Goal: Register for event/course

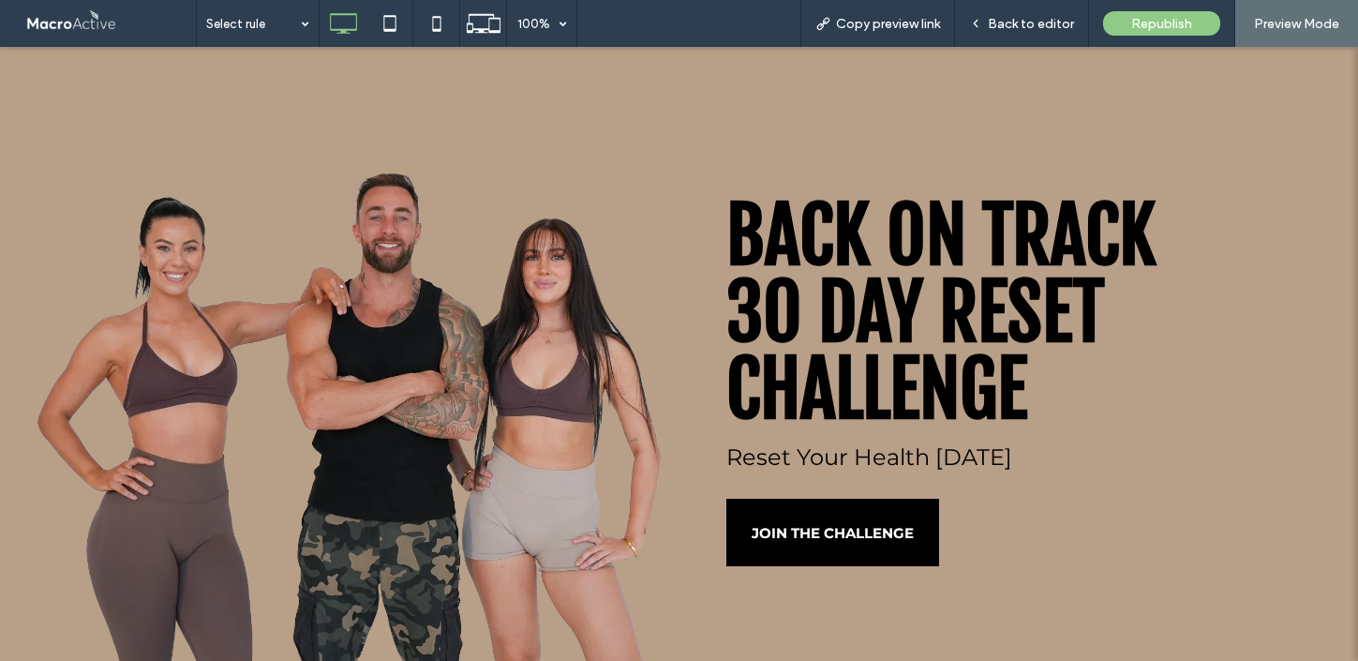
click at [790, 524] on span "JOIN THE CHALLENGE" at bounding box center [833, 533] width 162 height 18
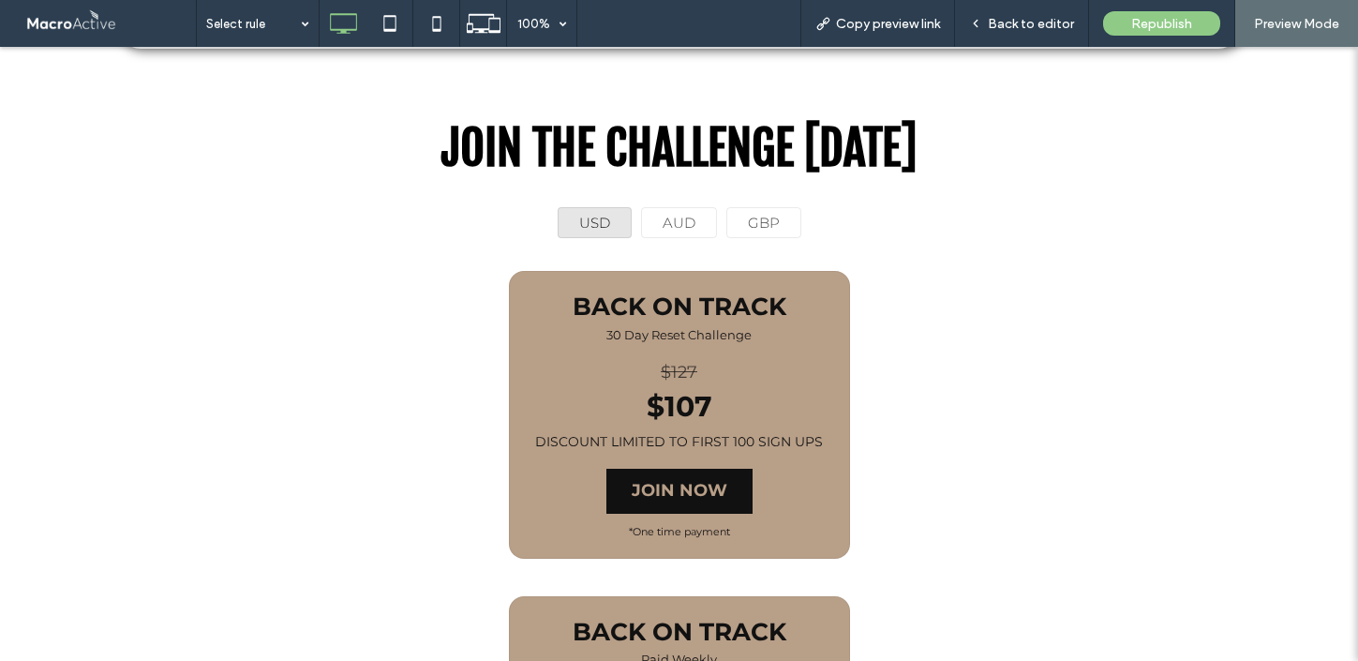
scroll to position [1771, 0]
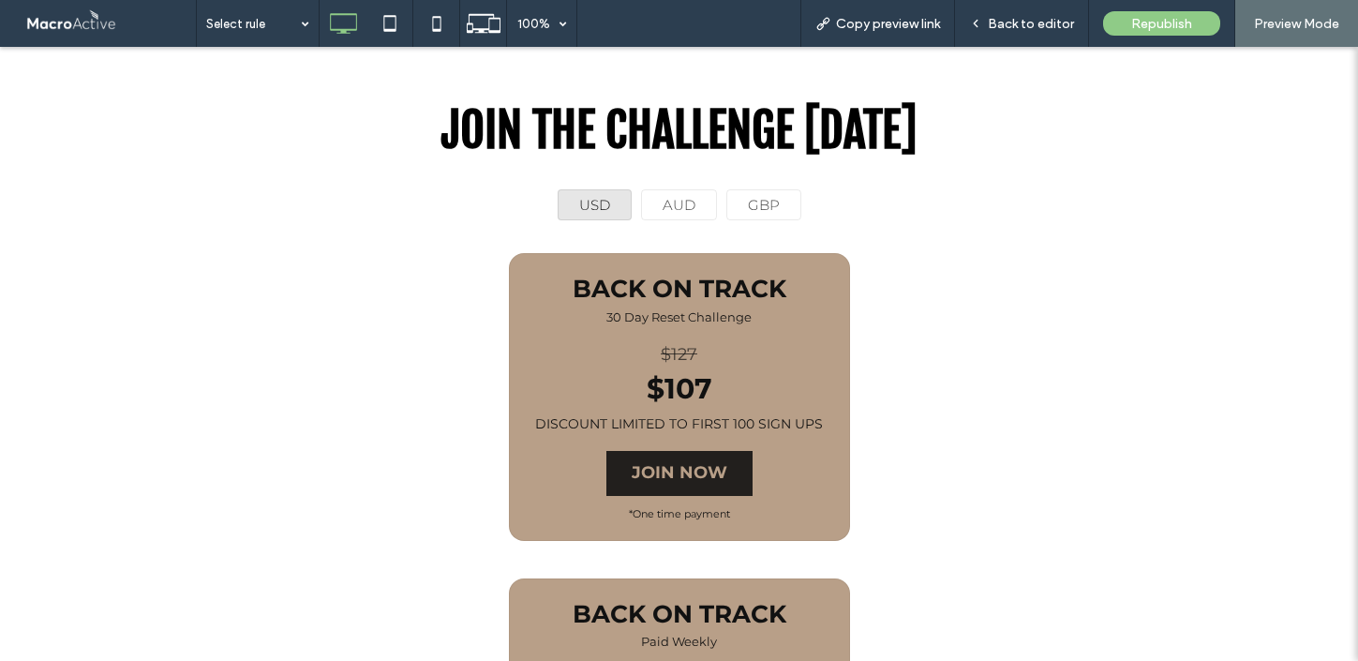
click at [670, 480] on span "JOIN NOW" at bounding box center [680, 473] width 96 height 22
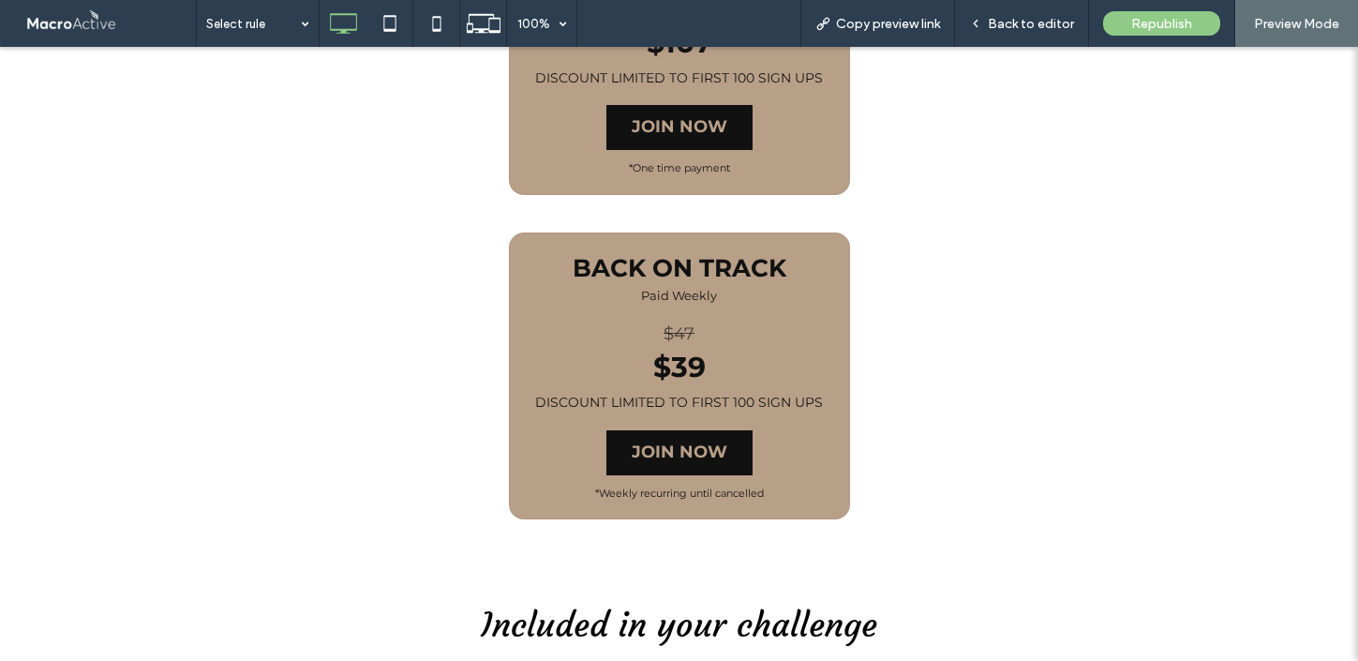
scroll to position [2212, 0]
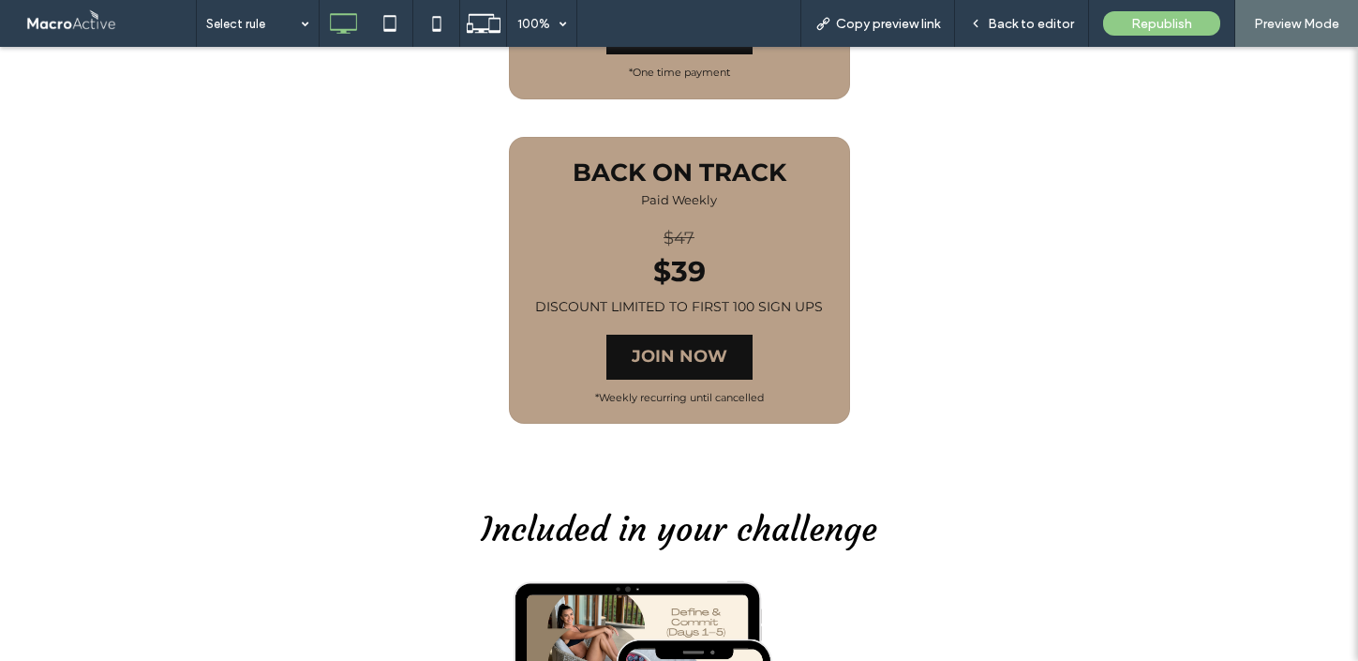
click at [697, 350] on span "JOIN NOW" at bounding box center [680, 357] width 96 height 22
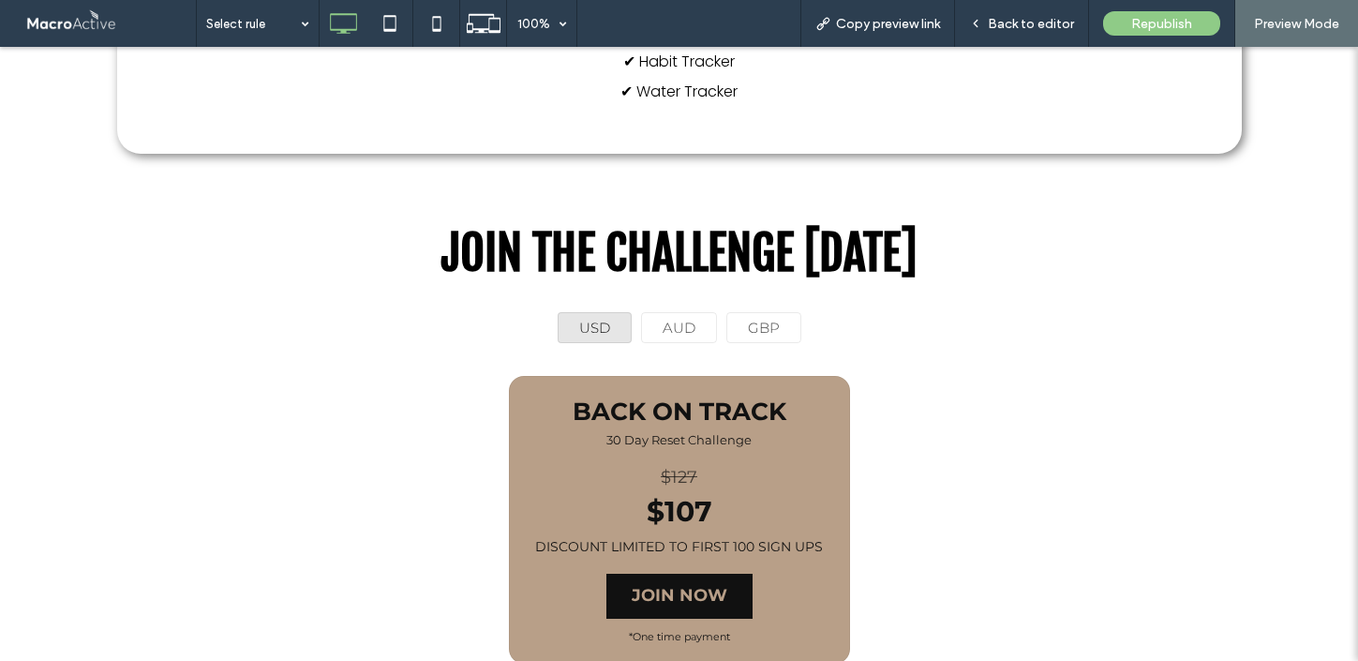
scroll to position [1629, 0]
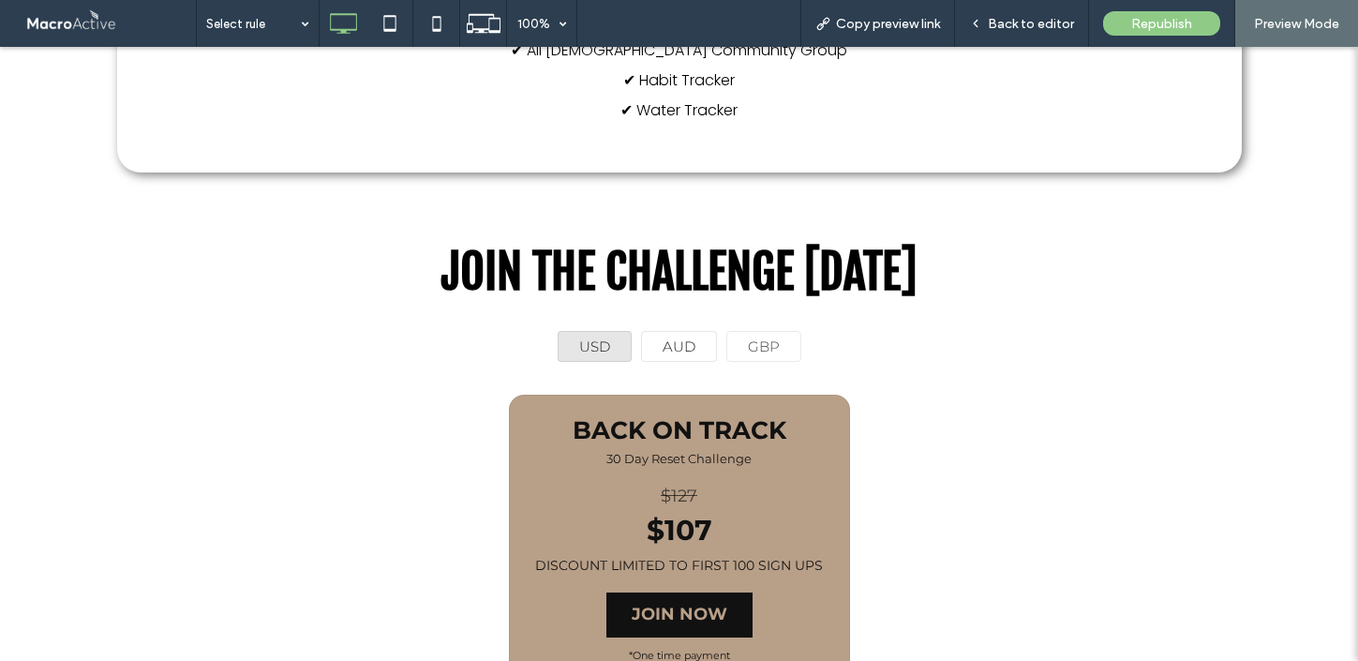
click at [680, 345] on div "AUD" at bounding box center [679, 346] width 76 height 31
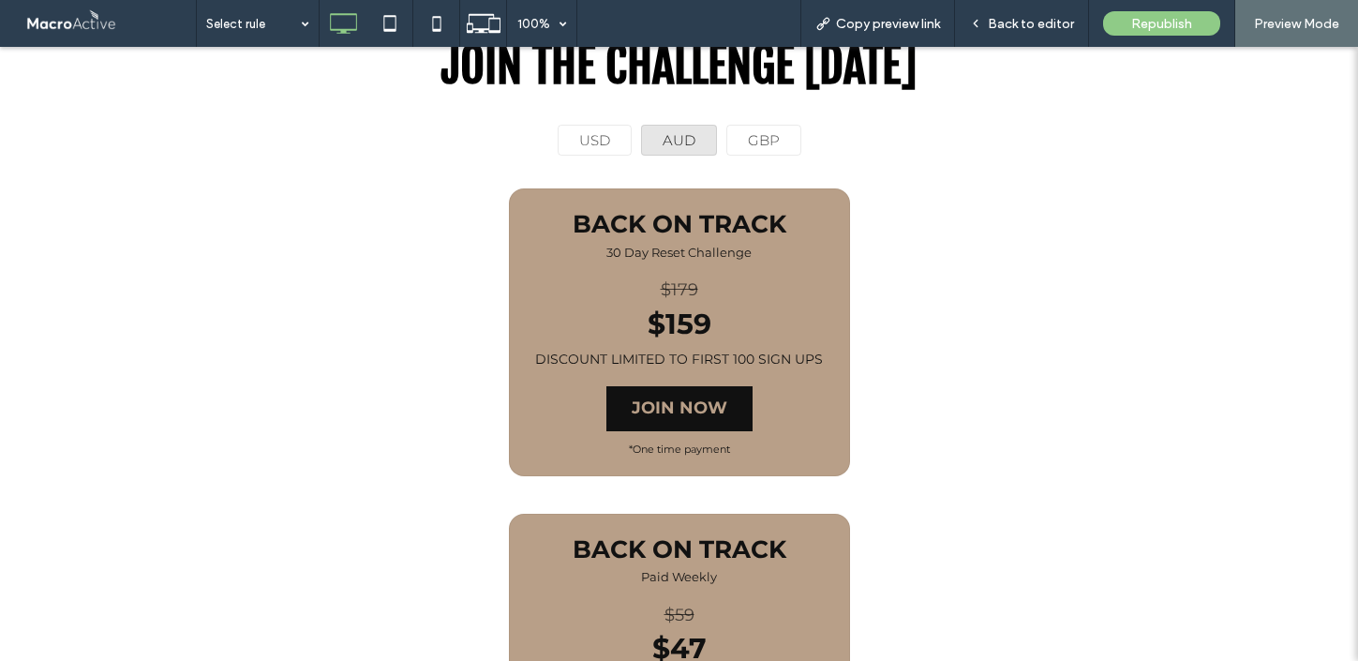
scroll to position [1900, 0]
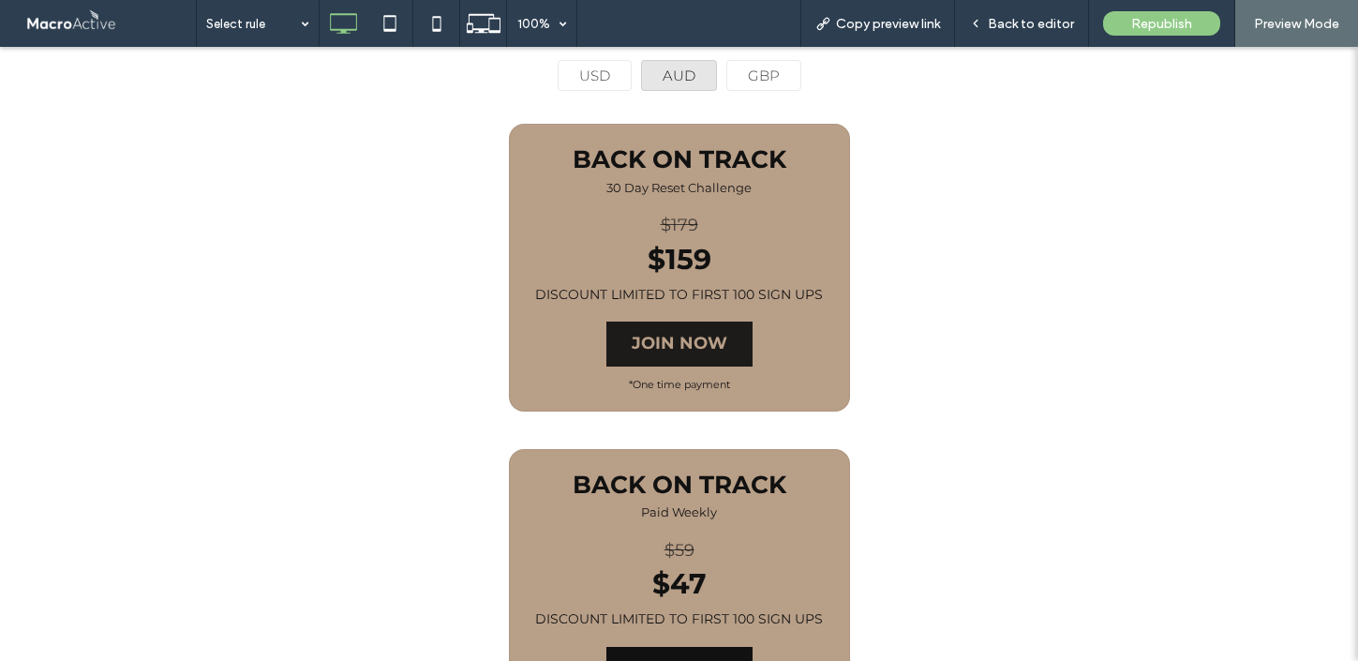
click at [692, 350] on span "JOIN NOW" at bounding box center [680, 344] width 96 height 22
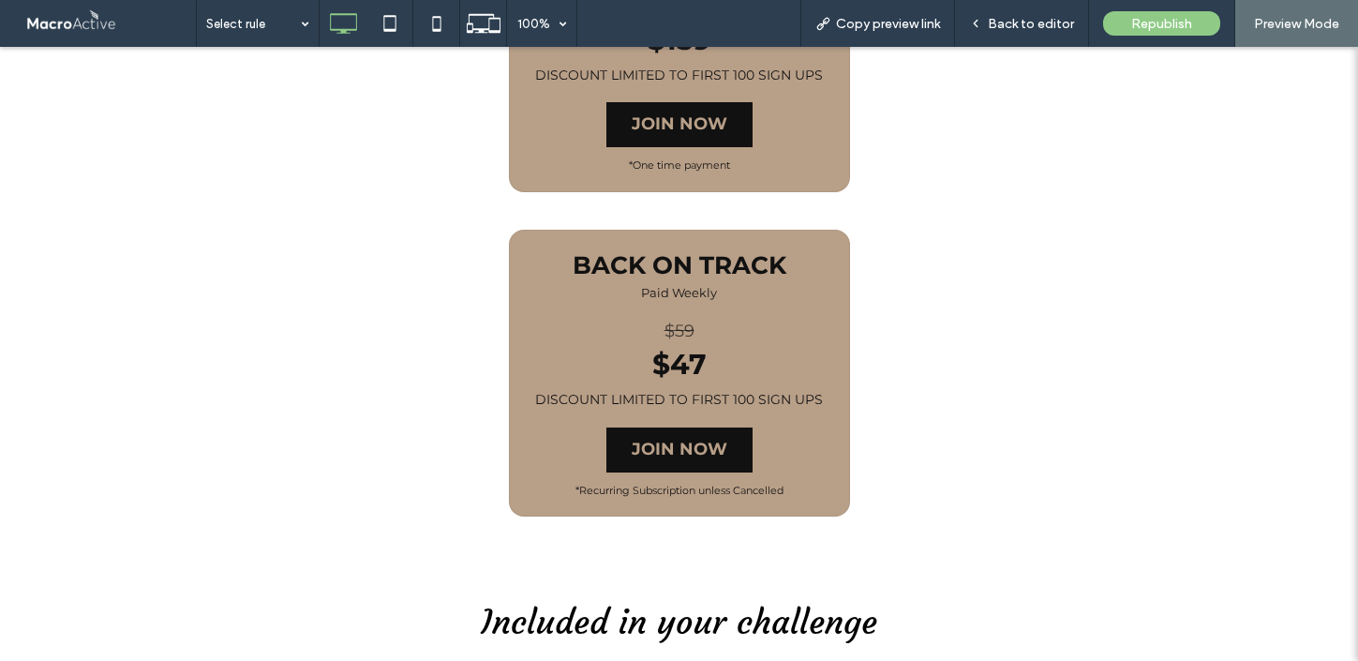
scroll to position [2153, 0]
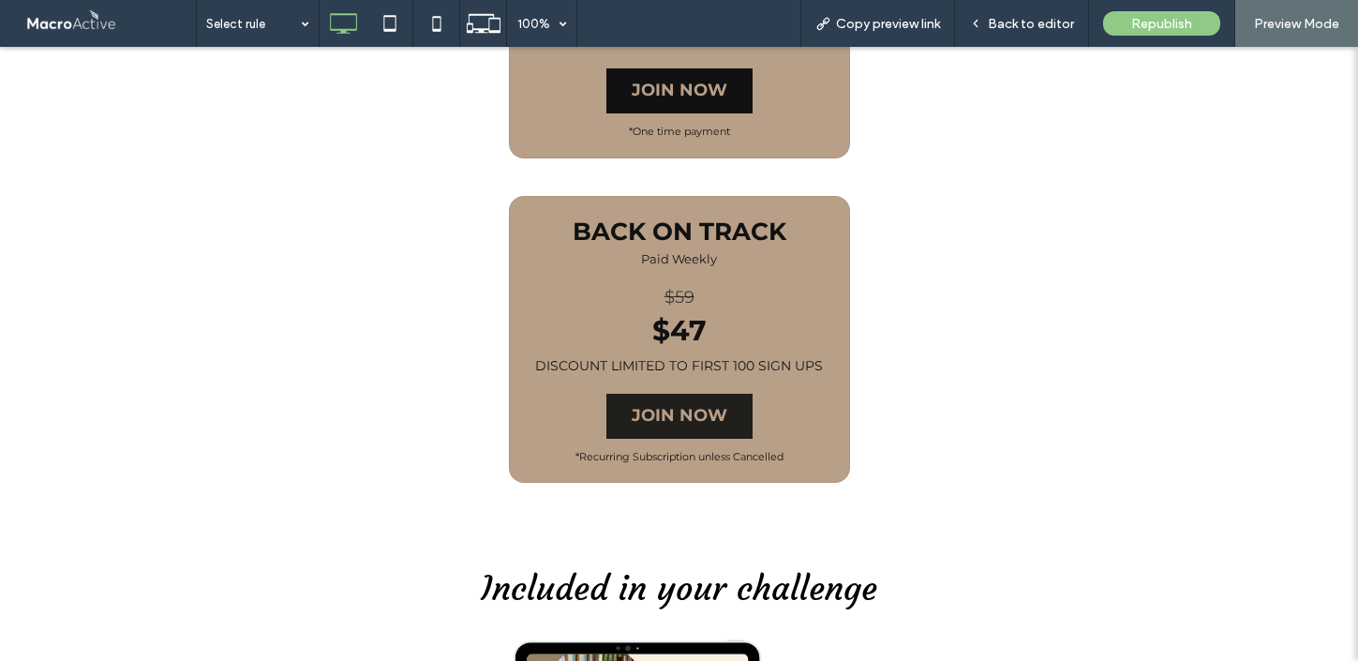
click at [695, 417] on span "JOIN NOW" at bounding box center [680, 416] width 96 height 22
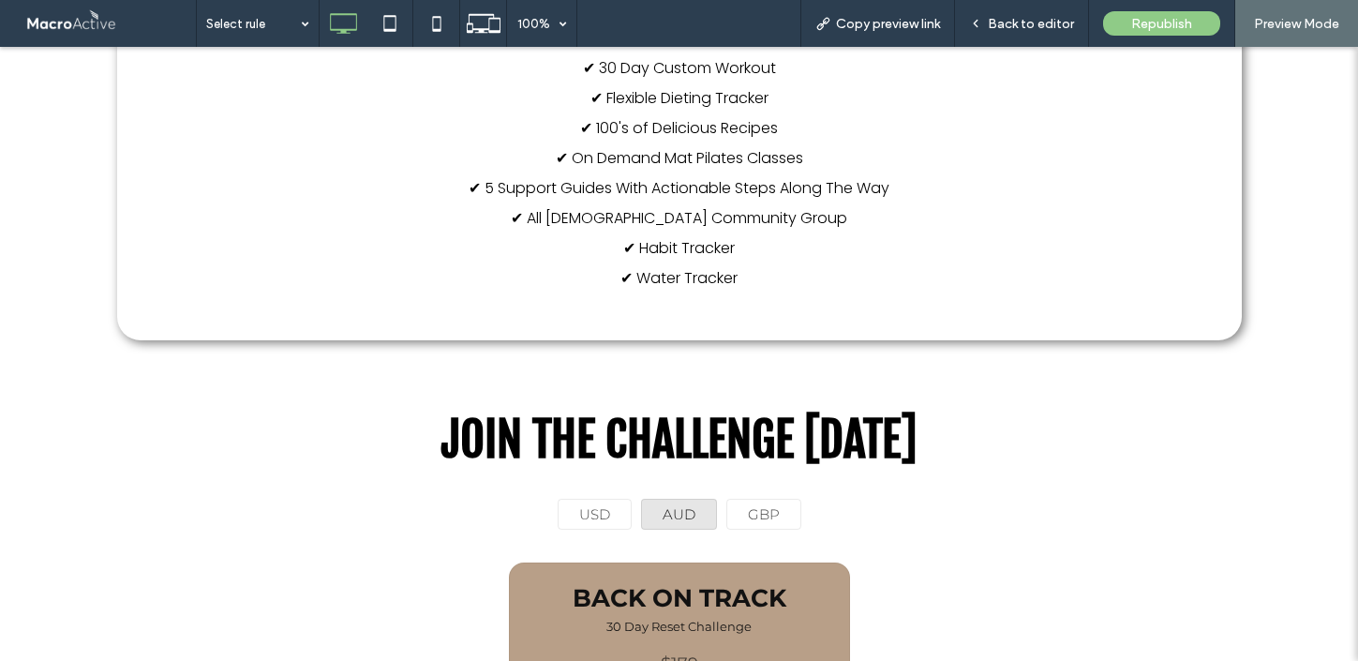
scroll to position [1444, 0]
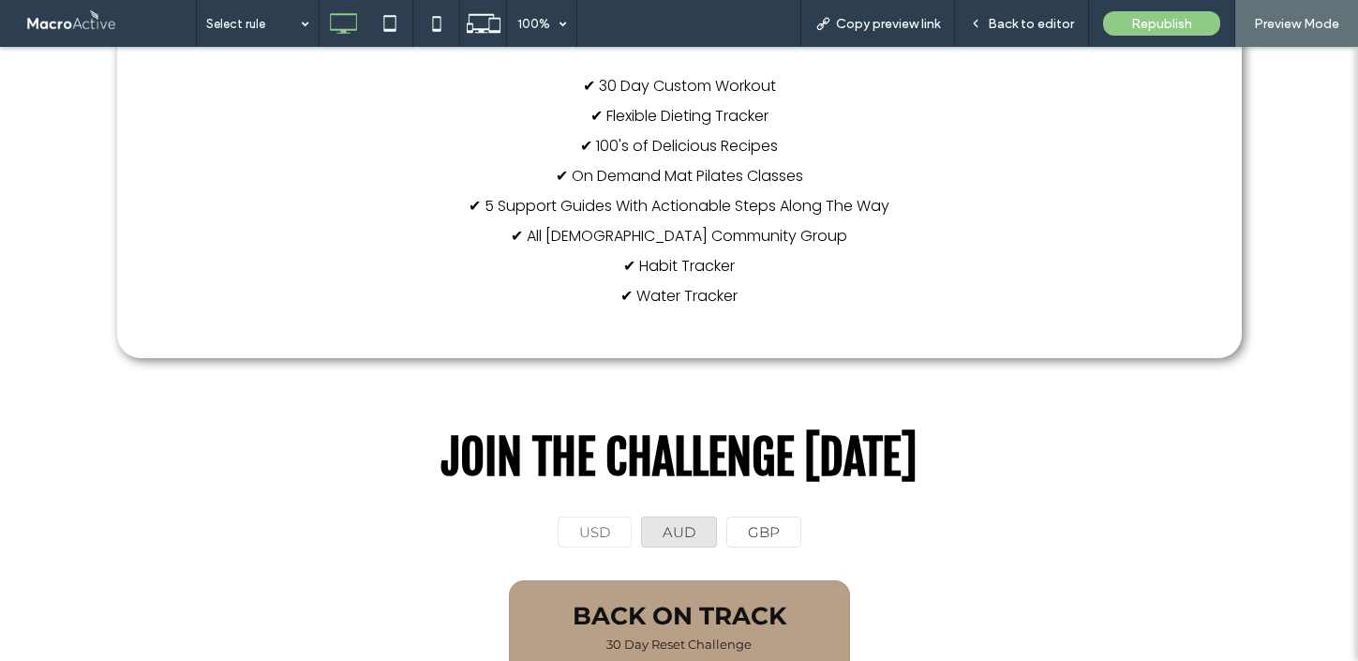
click at [756, 538] on div "GBP" at bounding box center [763, 531] width 75 height 31
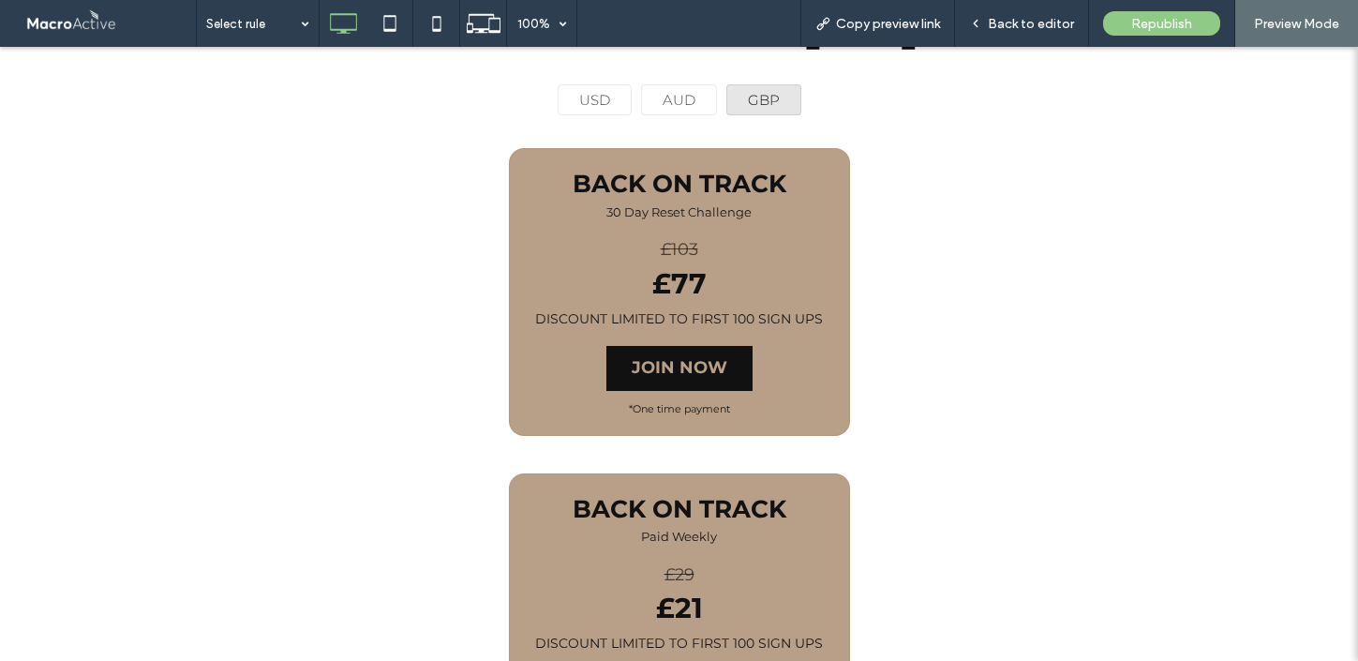
scroll to position [1903, 0]
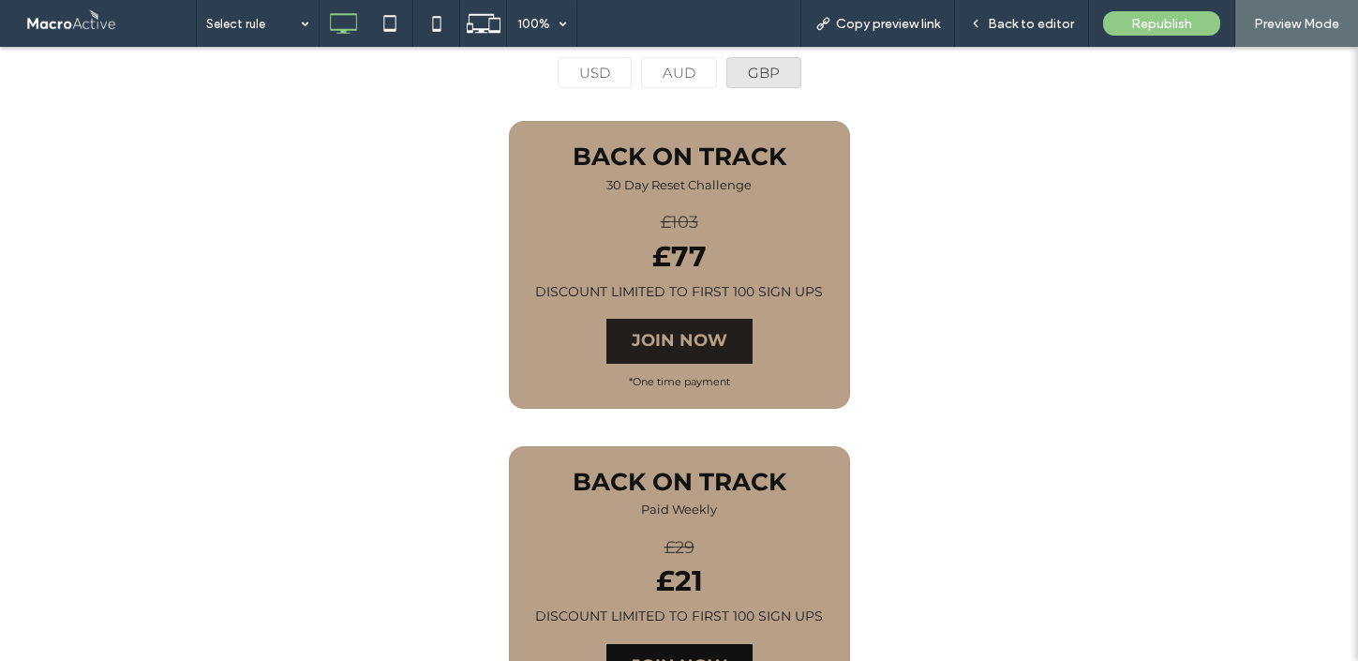
click at [700, 331] on span "JOIN NOW" at bounding box center [679, 341] width 142 height 41
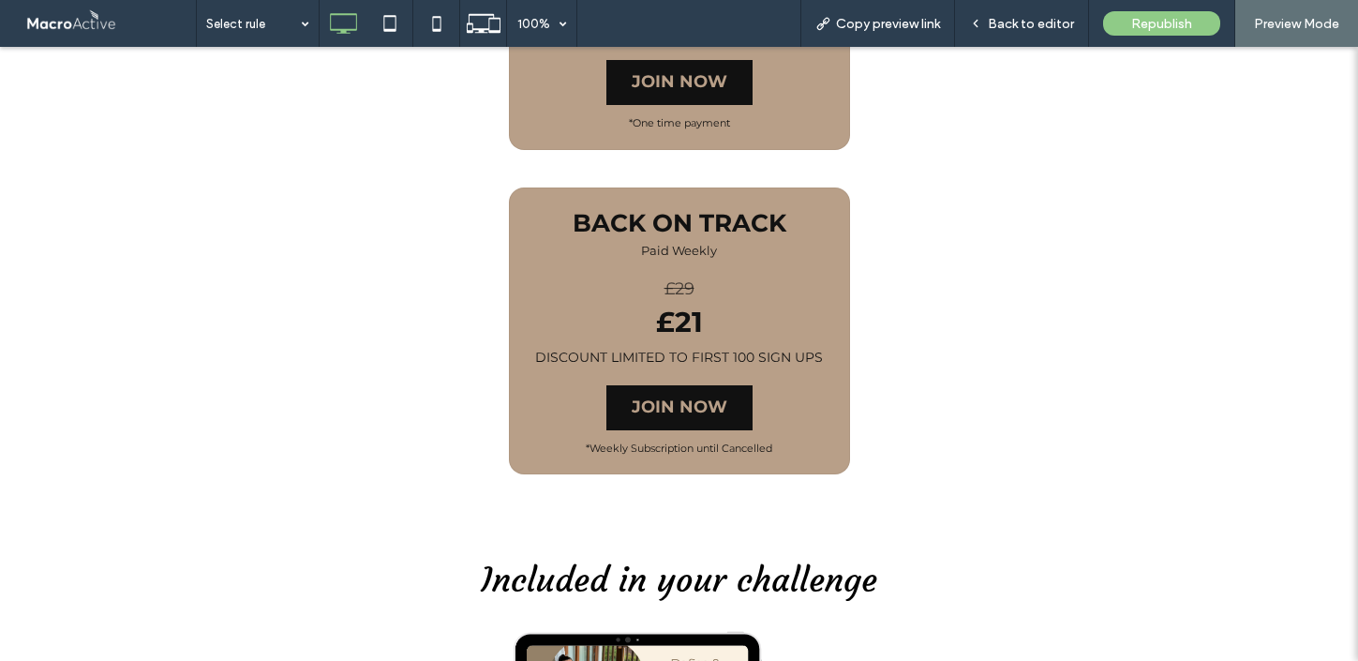
scroll to position [2230, 0]
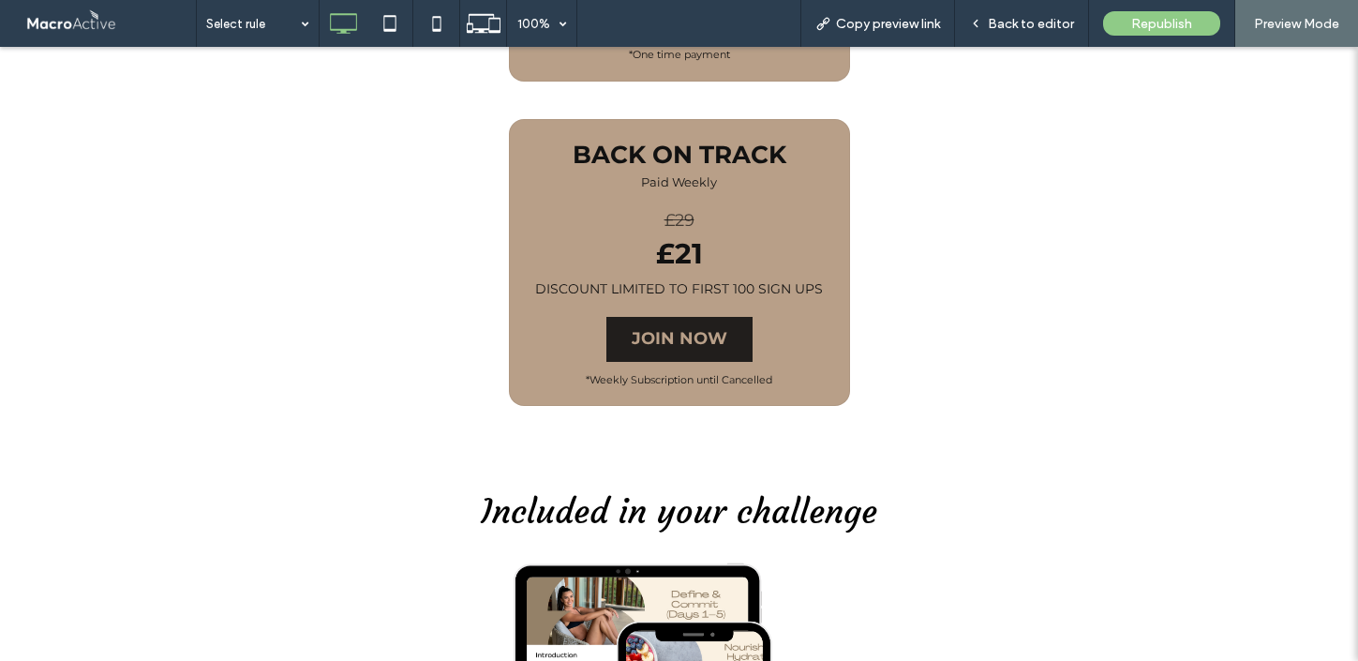
click at [672, 351] on span "JOIN NOW" at bounding box center [680, 339] width 96 height 22
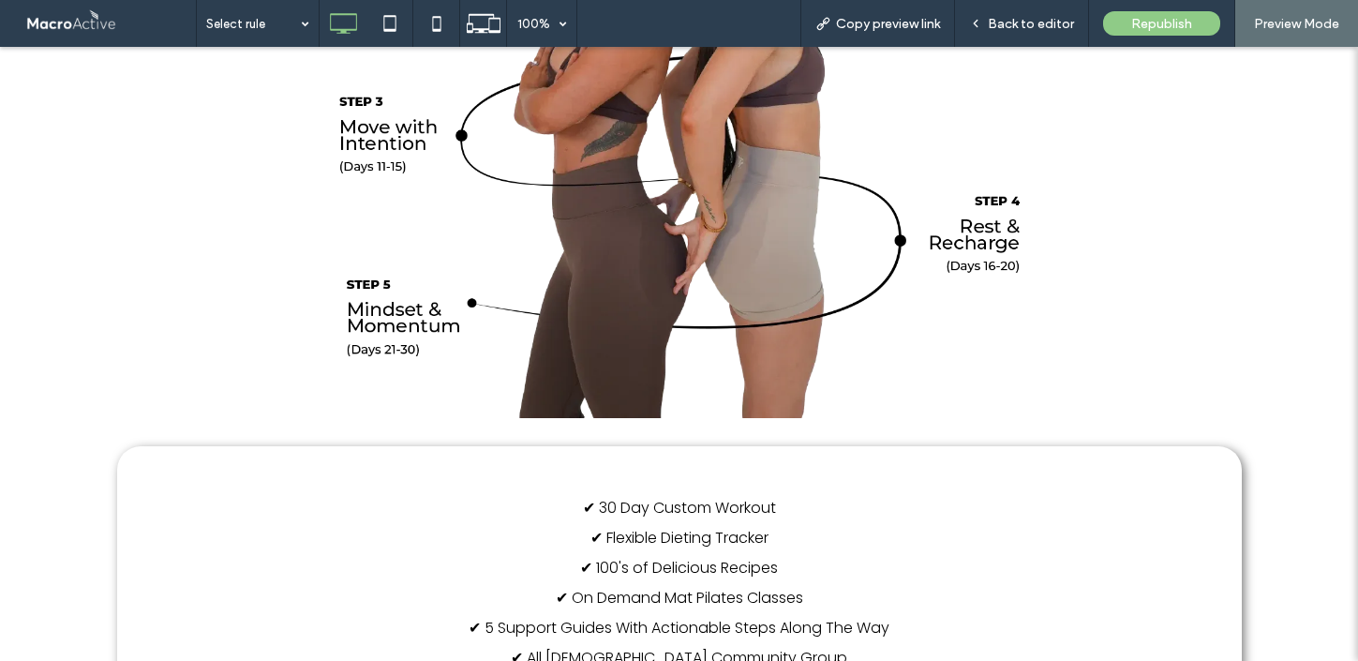
scroll to position [866, 0]
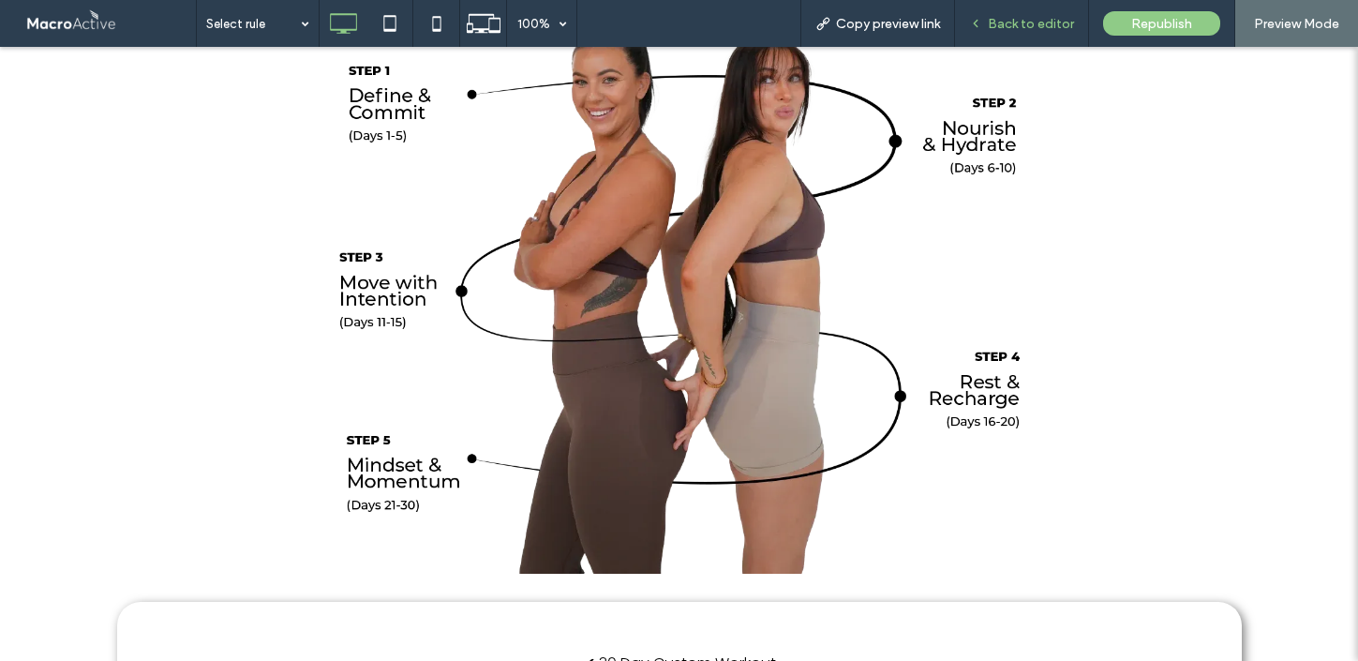
click at [1013, 24] on span "Back to editor" at bounding box center [1031, 24] width 86 height 16
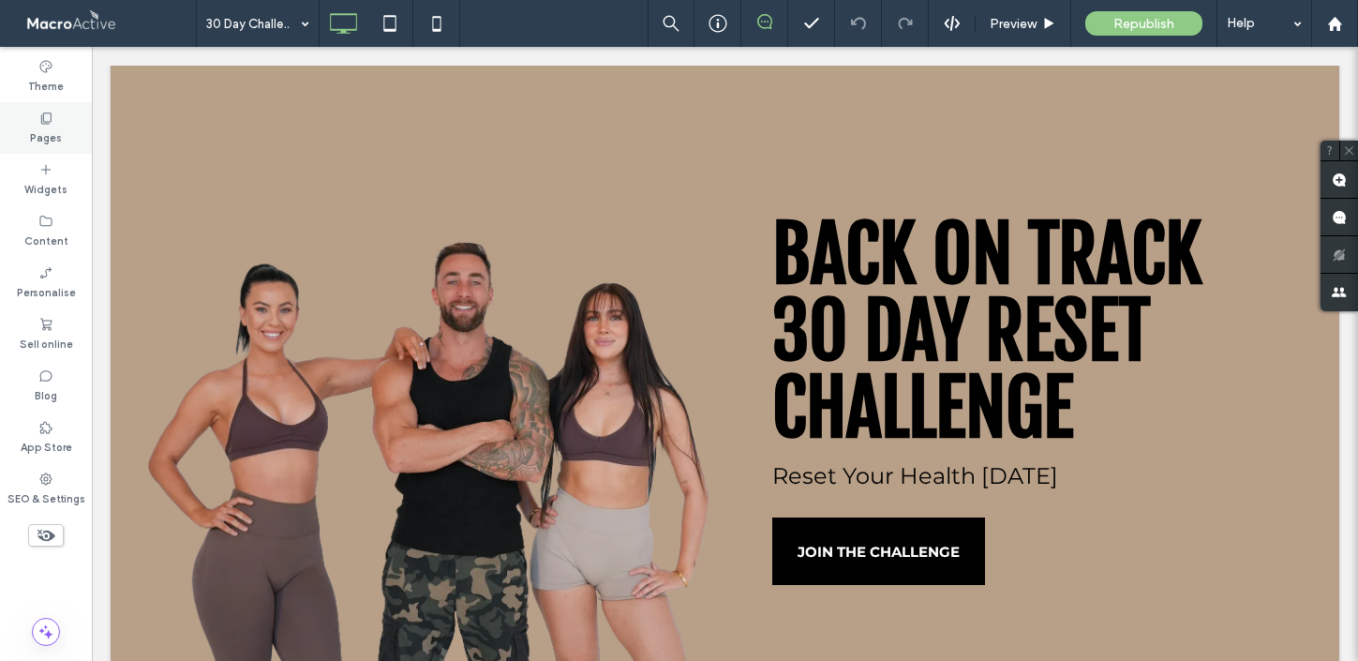
click at [52, 125] on icon at bounding box center [45, 118] width 15 height 15
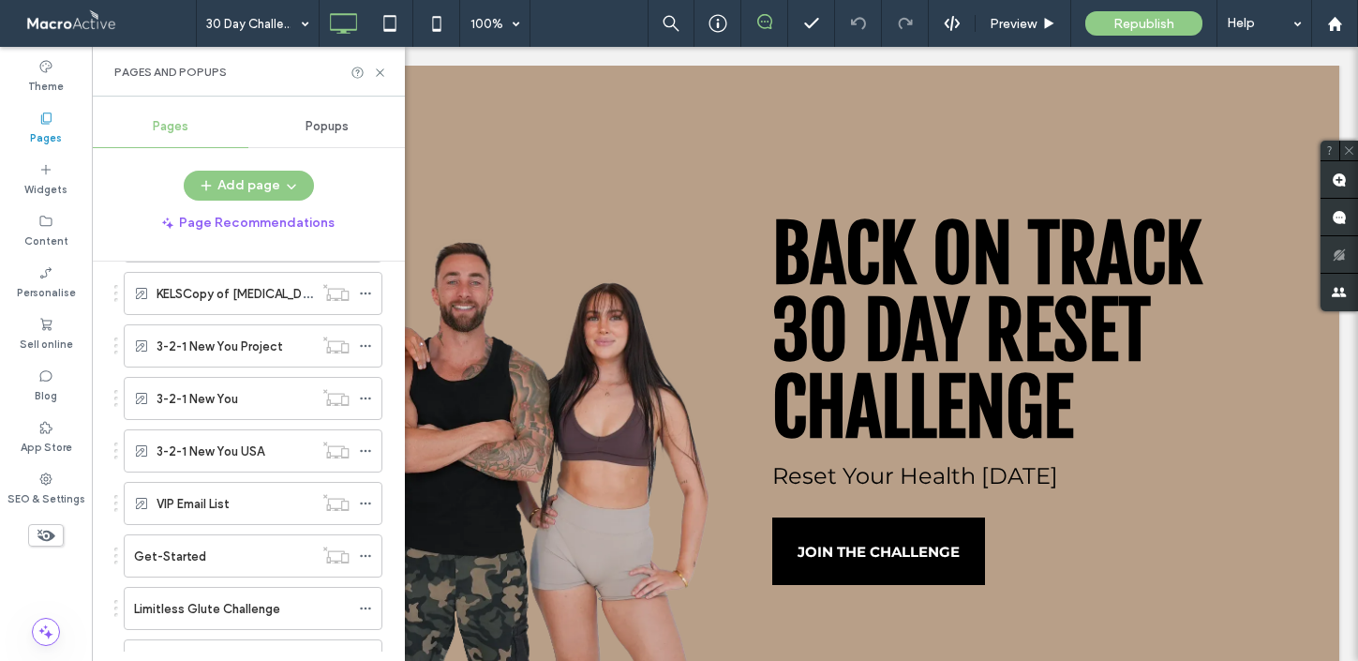
scroll to position [2312, 0]
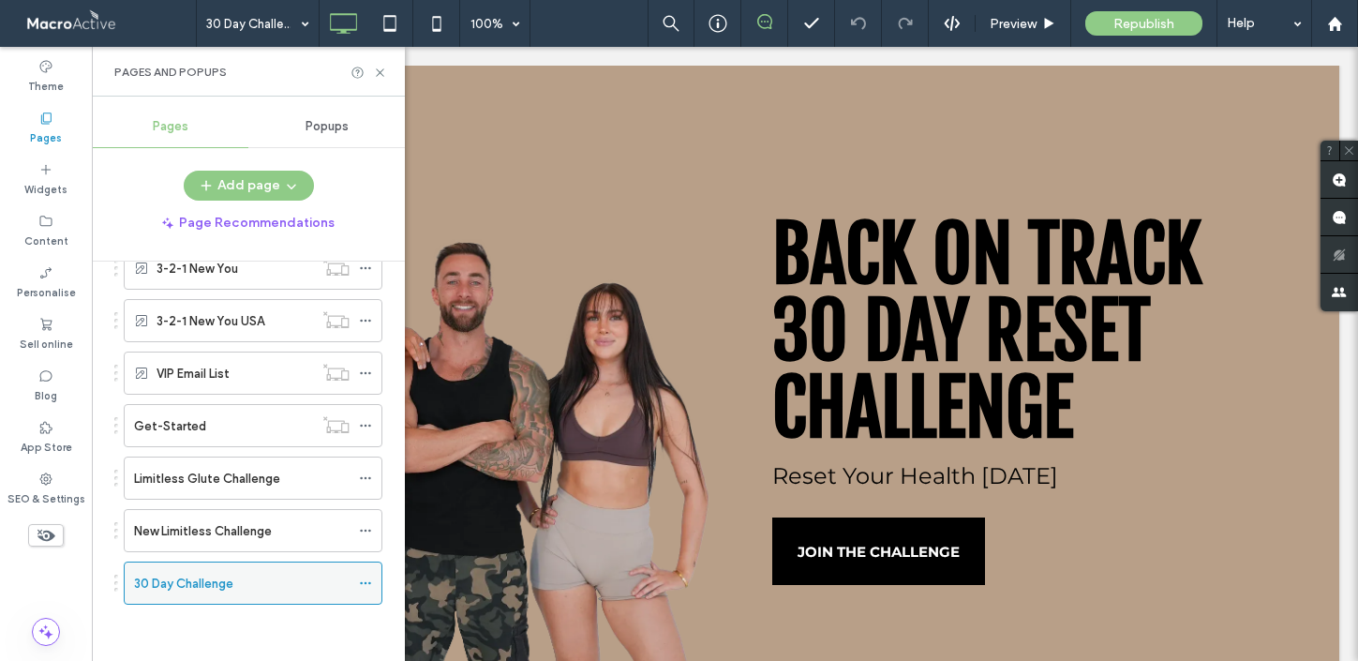
click at [369, 584] on icon at bounding box center [365, 582] width 13 height 13
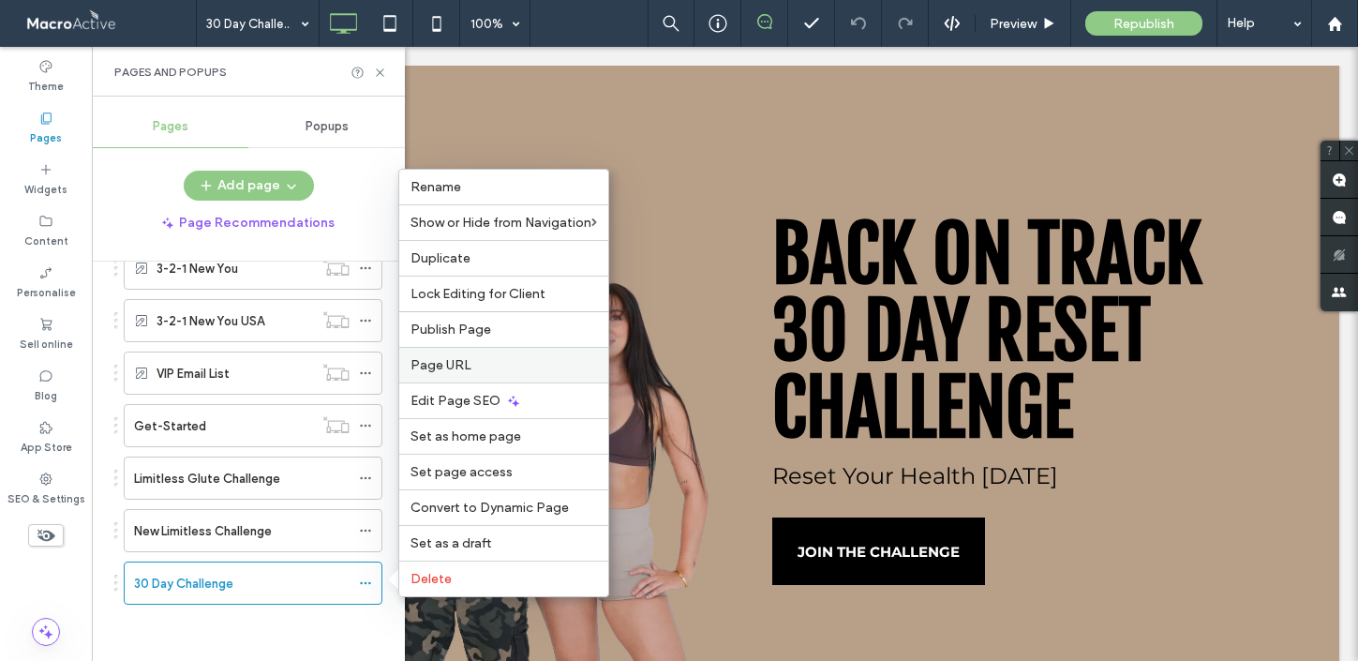
click at [494, 370] on label "Page URL" at bounding box center [504, 365] width 187 height 16
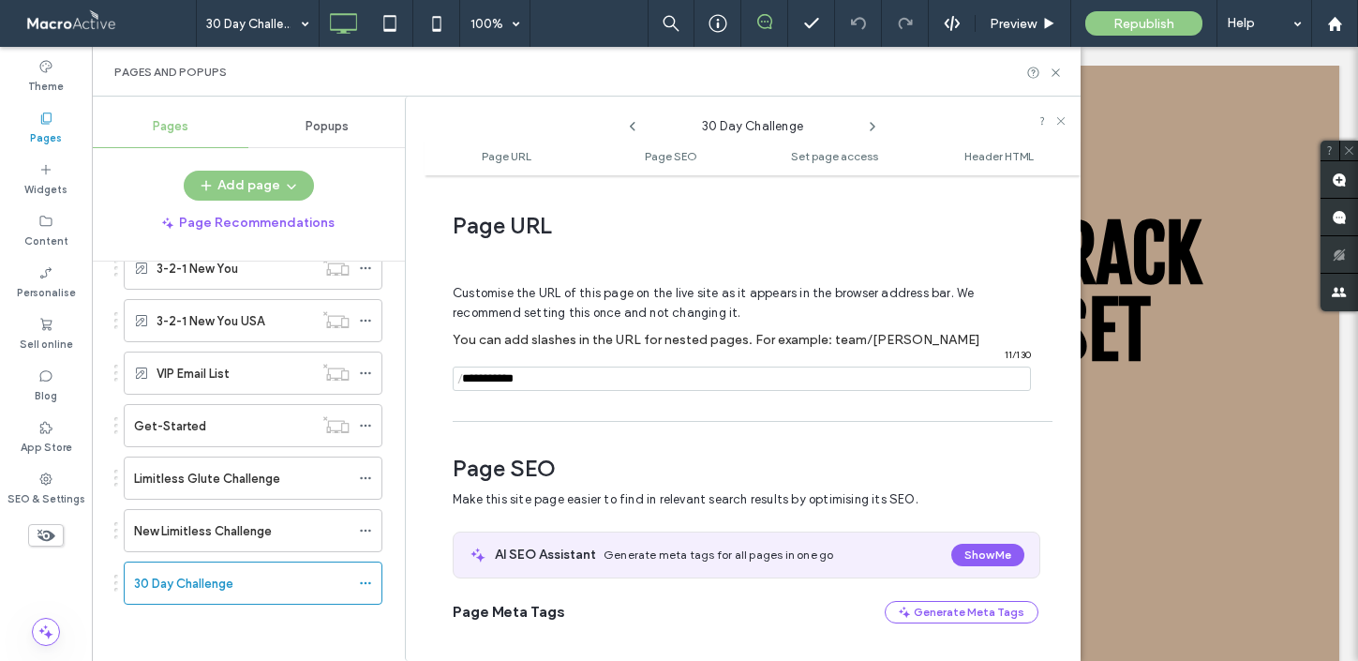
scroll to position [9, 0]
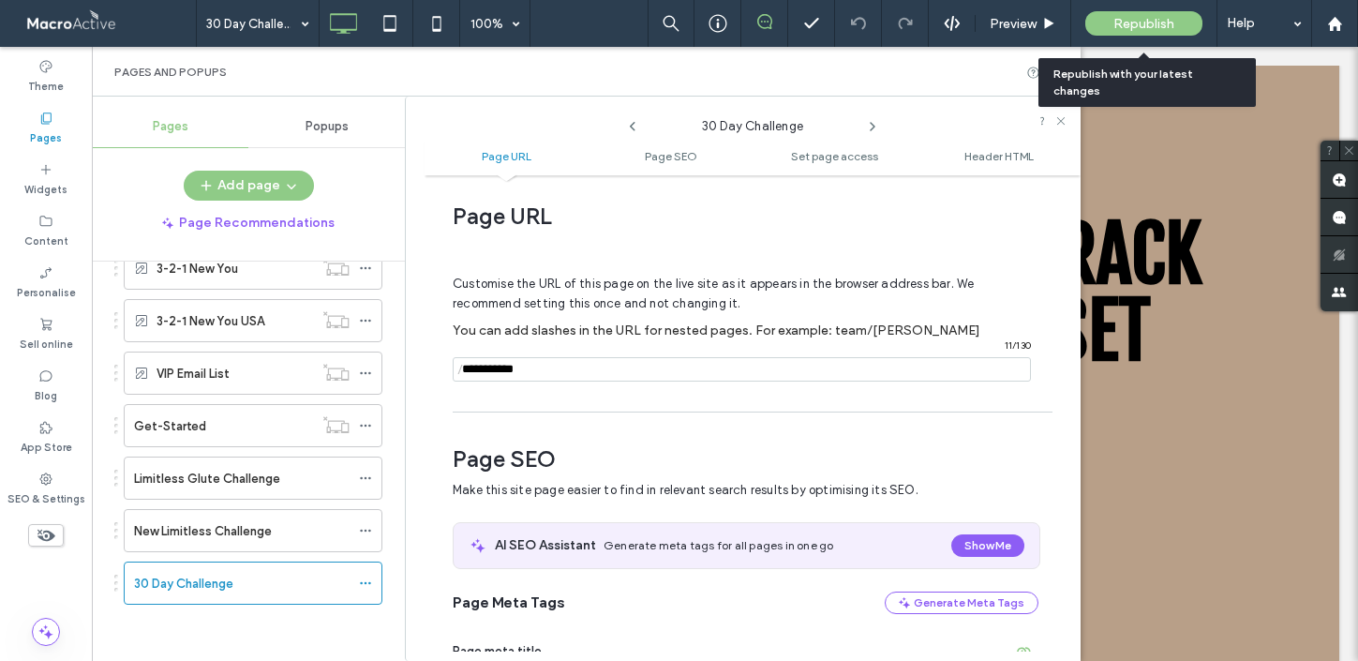
click at [1147, 24] on span "Republish" at bounding box center [1144, 24] width 61 height 16
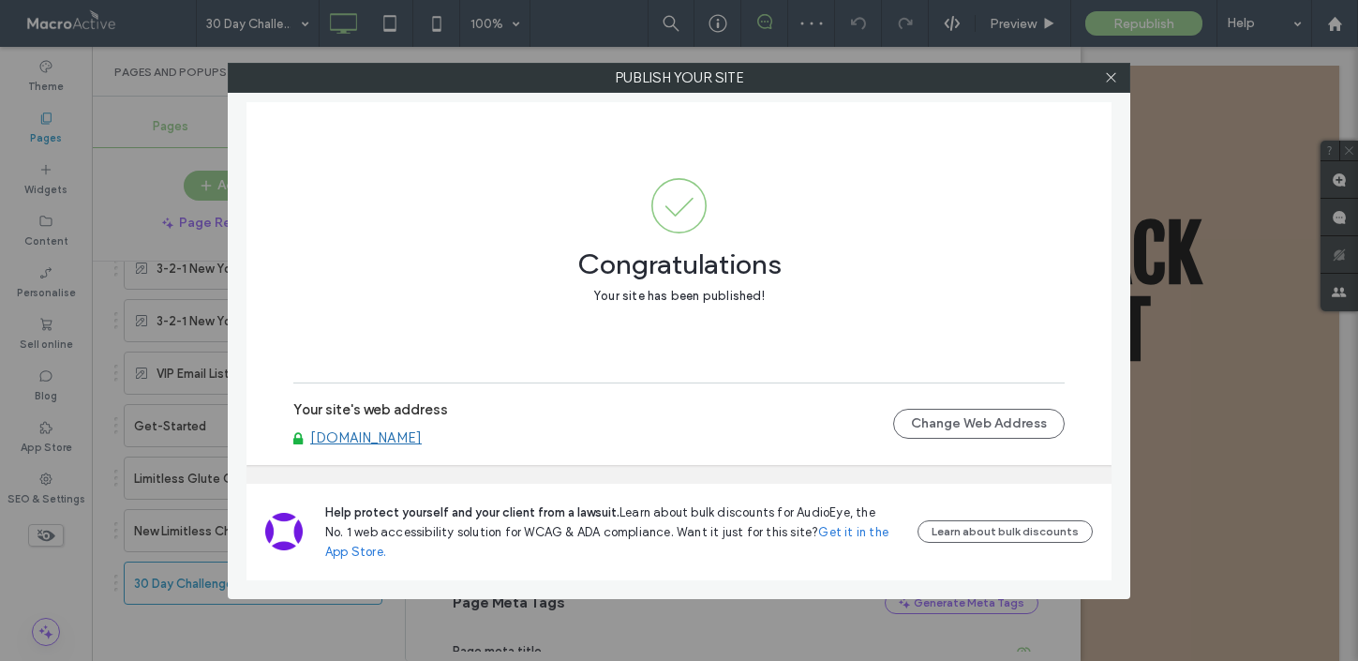
click at [385, 446] on link "[DOMAIN_NAME]" at bounding box center [366, 437] width 112 height 17
